Goal: Find specific page/section: Find specific page/section

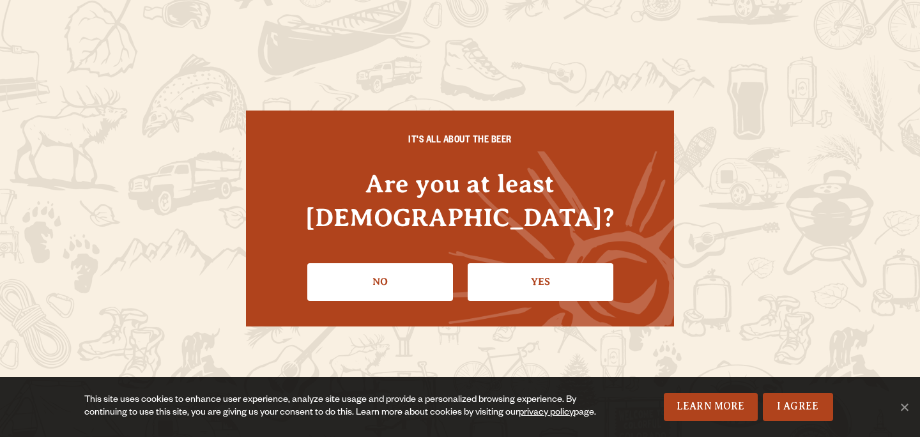
scroll to position [8, 0]
click at [512, 263] on link "Yes" at bounding box center [541, 281] width 146 height 37
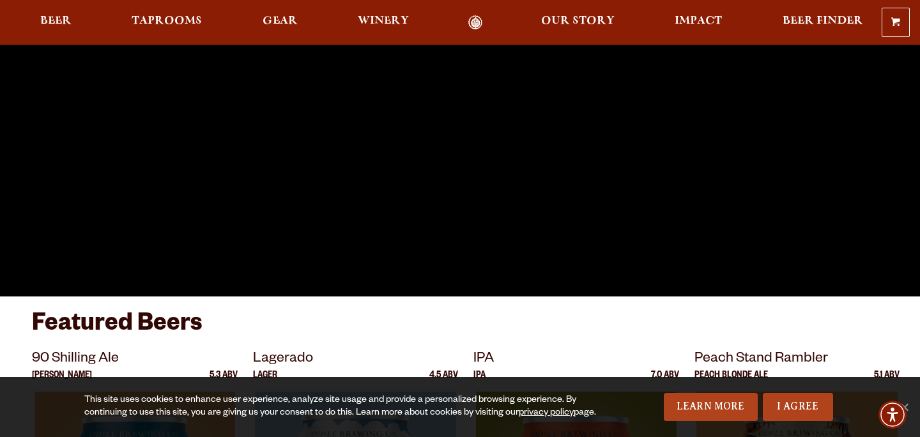
scroll to position [227, 0]
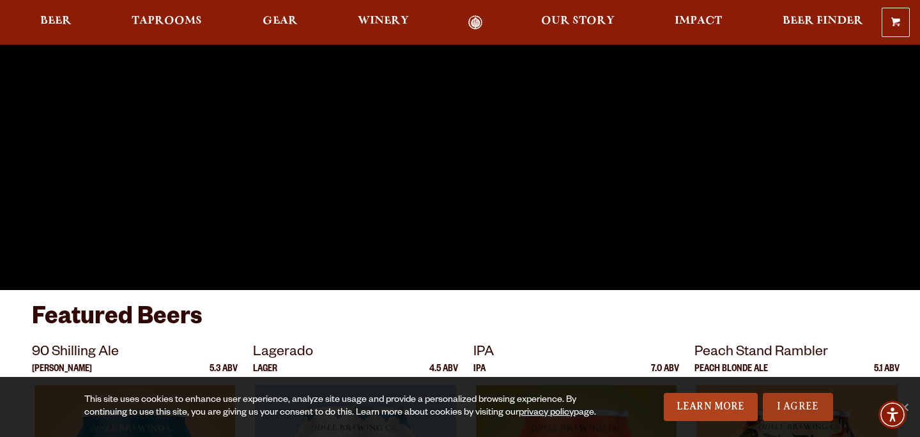
click at [796, 398] on link "I Agree" at bounding box center [798, 407] width 70 height 28
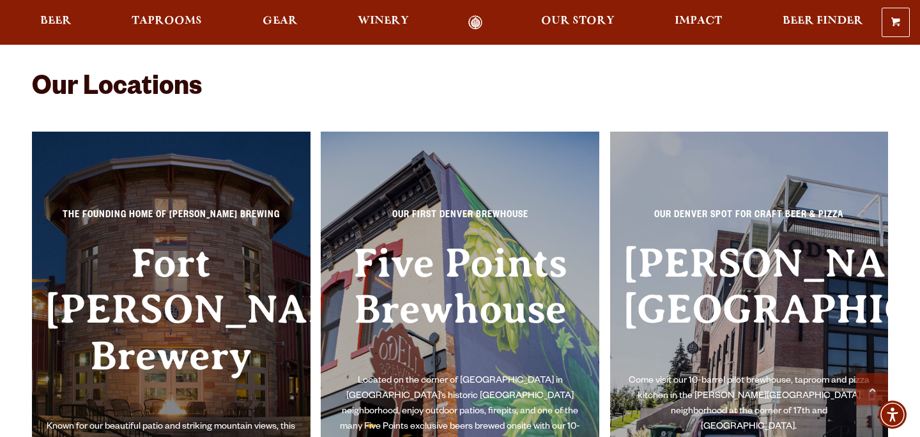
scroll to position [2709, 0]
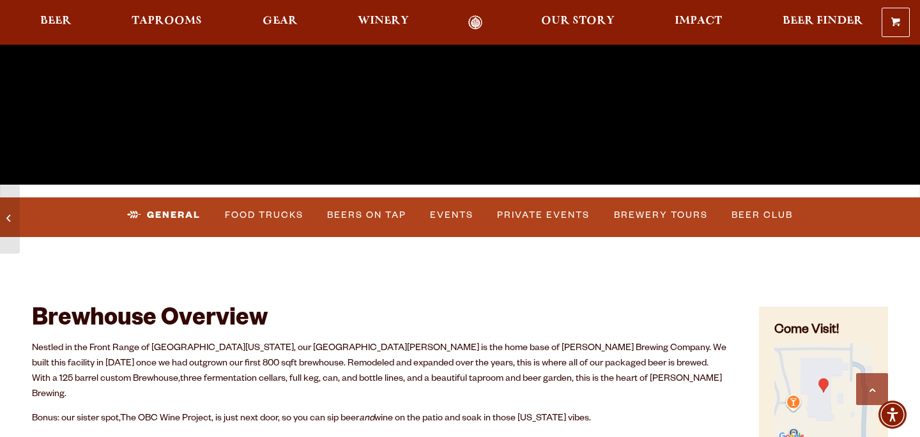
scroll to position [338, 0]
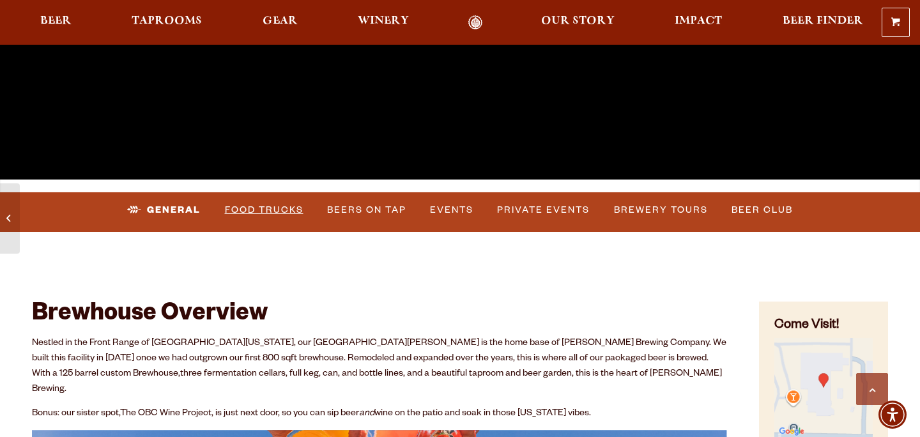
click at [273, 206] on link "Food Trucks" at bounding box center [264, 209] width 89 height 29
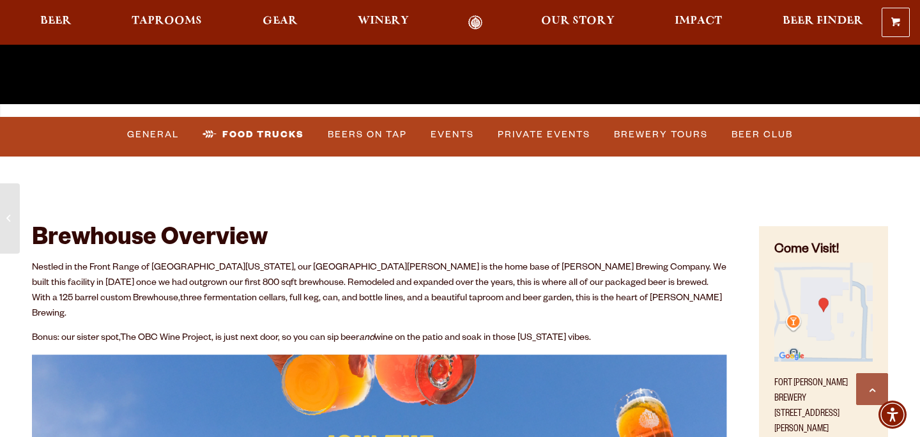
scroll to position [363, 0]
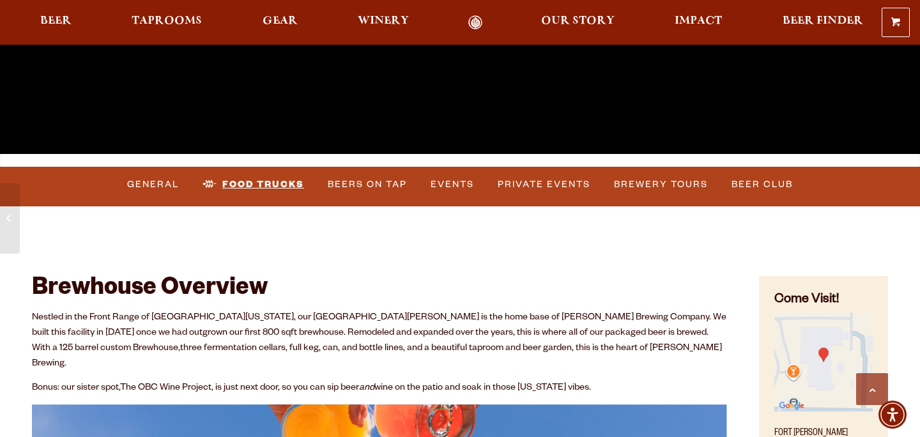
click at [264, 186] on link "Food Trucks" at bounding box center [253, 184] width 112 height 29
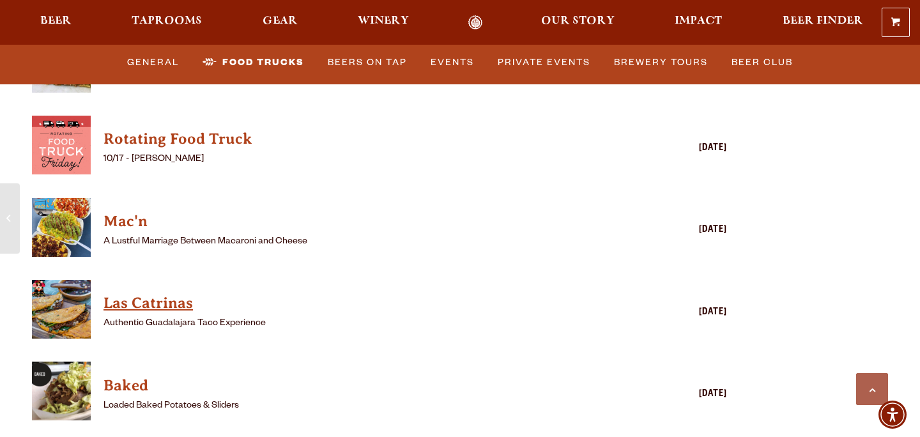
scroll to position [3494, 0]
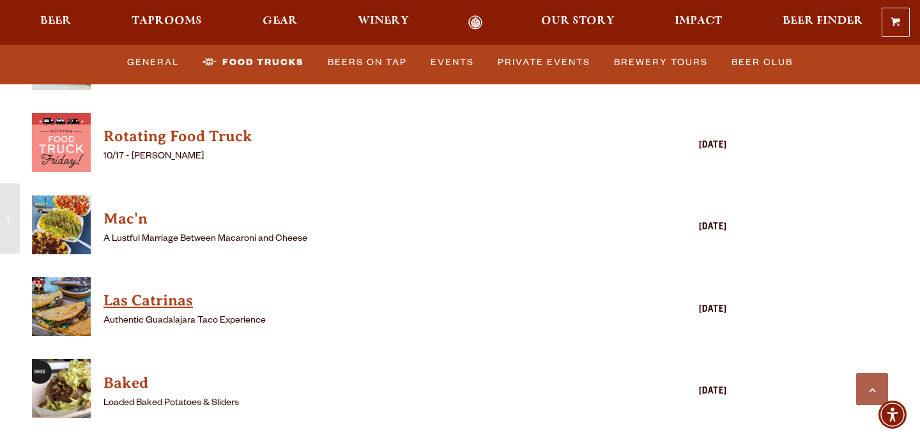
click at [166, 291] on h4 "Las Catrinas" at bounding box center [360, 301] width 515 height 20
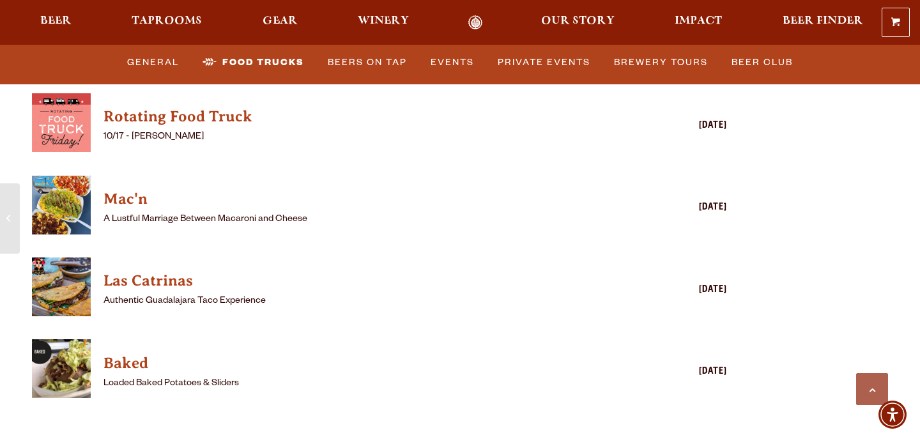
scroll to position [3527, 0]
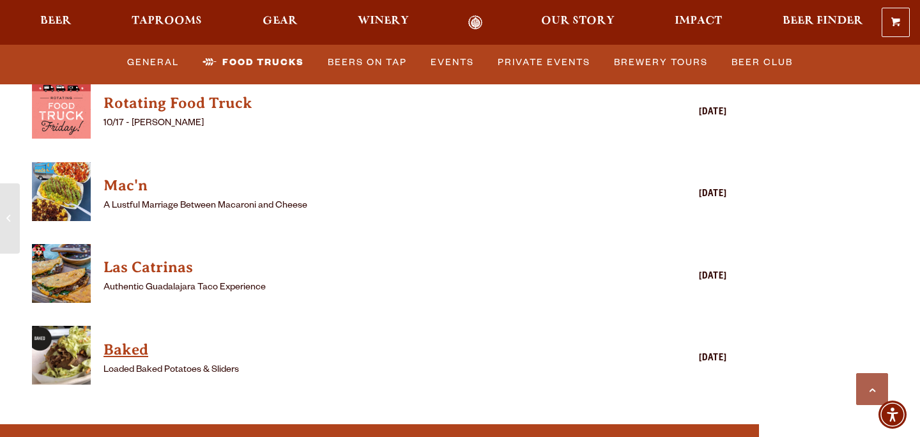
click at [137, 340] on h4 "Baked" at bounding box center [360, 350] width 515 height 20
